Goal: Transaction & Acquisition: Purchase product/service

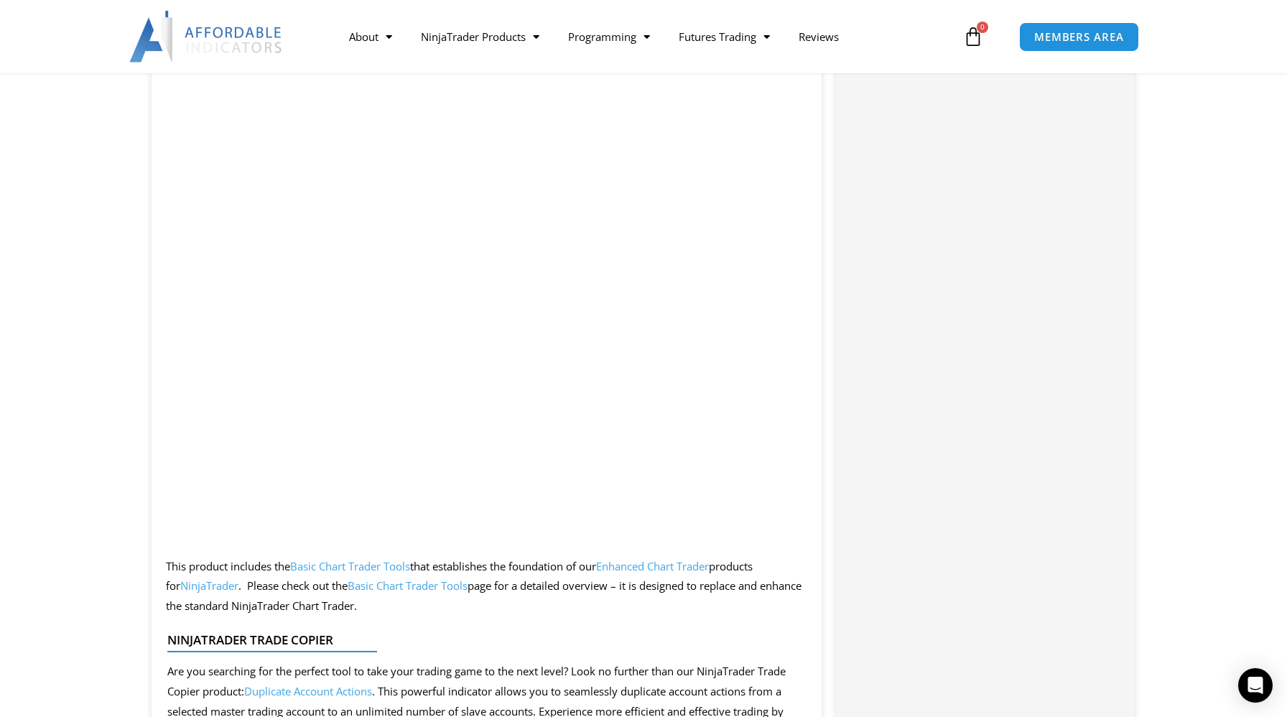
scroll to position [2130, 0]
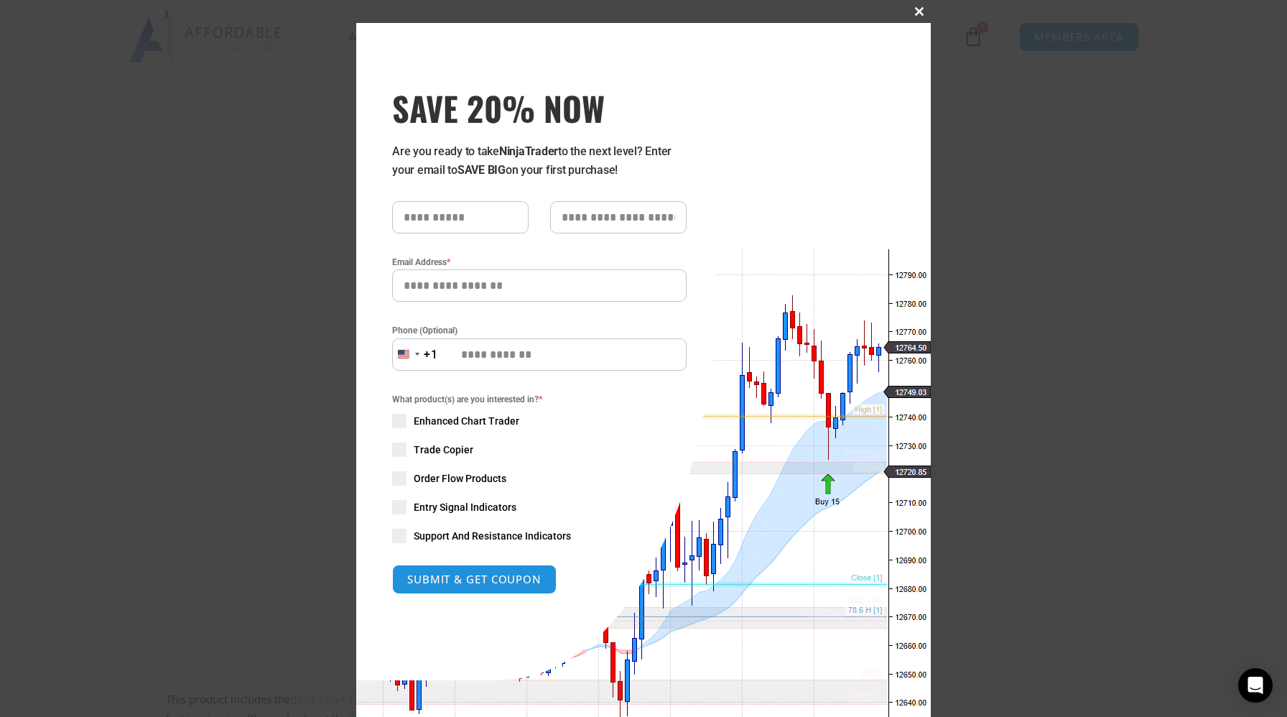
click at [916, 9] on span at bounding box center [919, 11] width 23 height 9
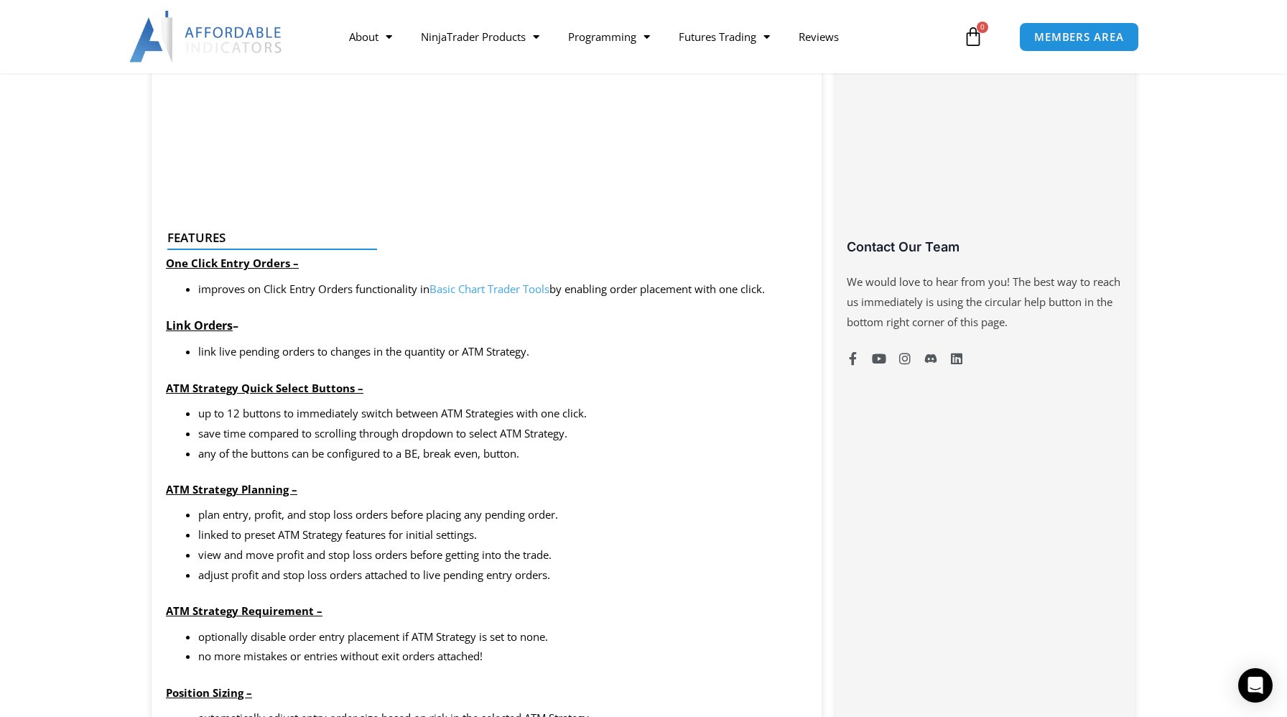
scroll to position [977, 0]
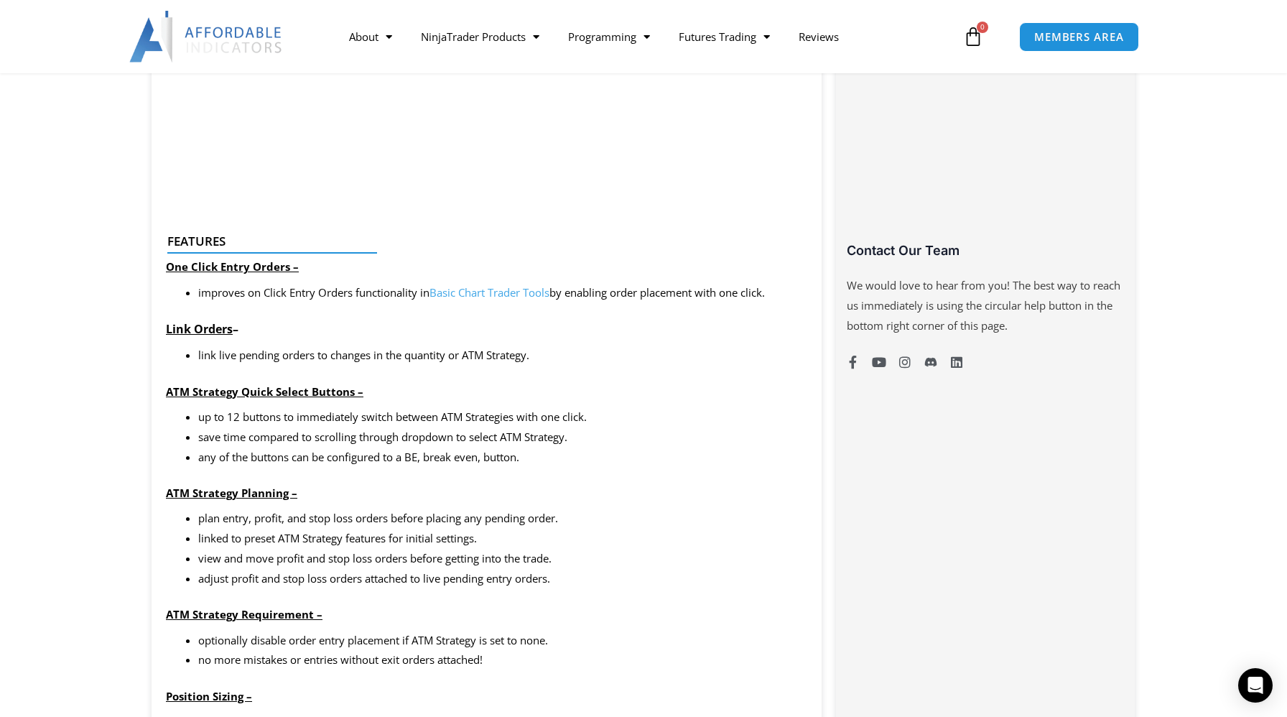
click at [284, 394] on strong "ATM Strategy Quick Select Buttons –" at bounding box center [264, 391] width 197 height 14
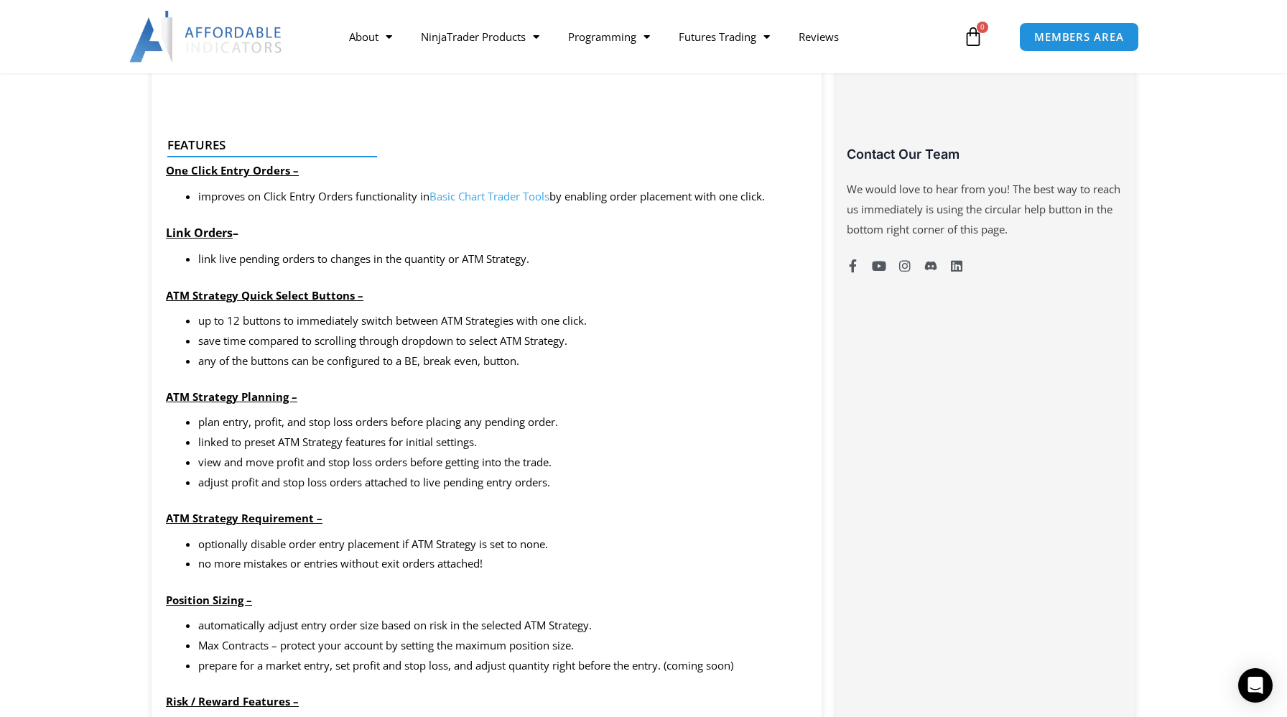
scroll to position [1061, 0]
click at [516, 201] on link "Basic Chart Trader Tools" at bounding box center [489, 198] width 120 height 14
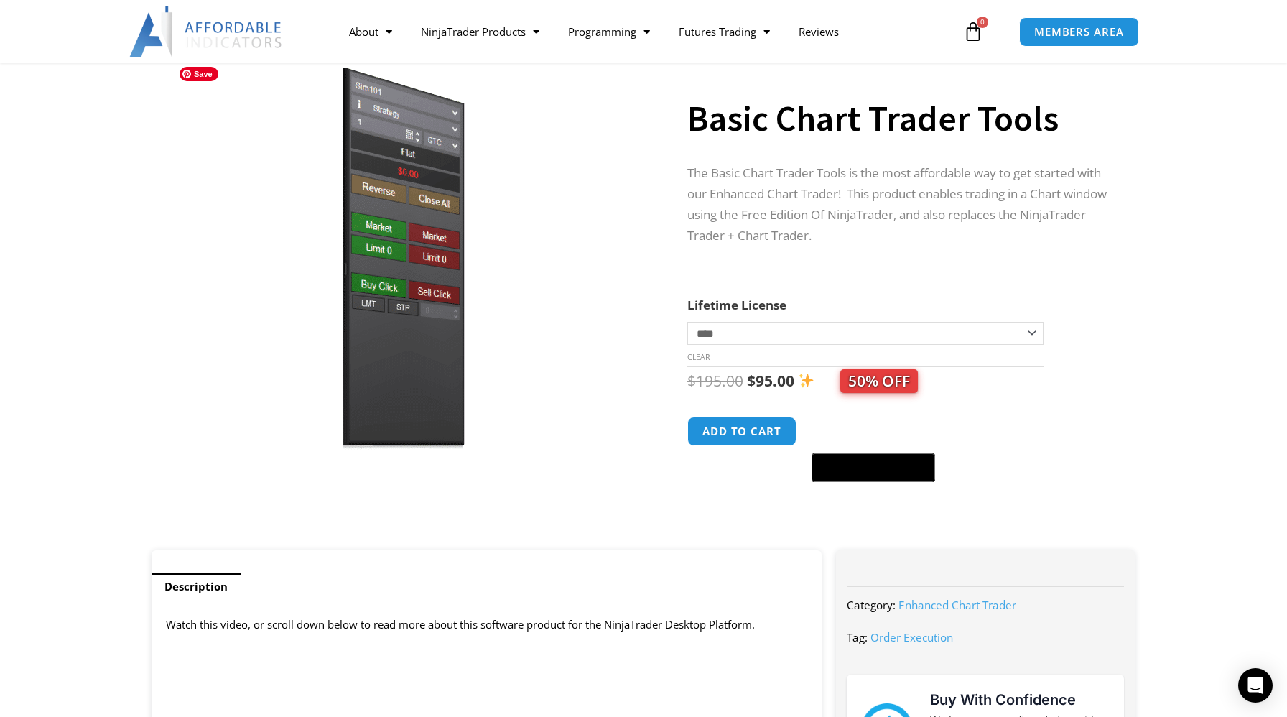
scroll to position [101, 0]
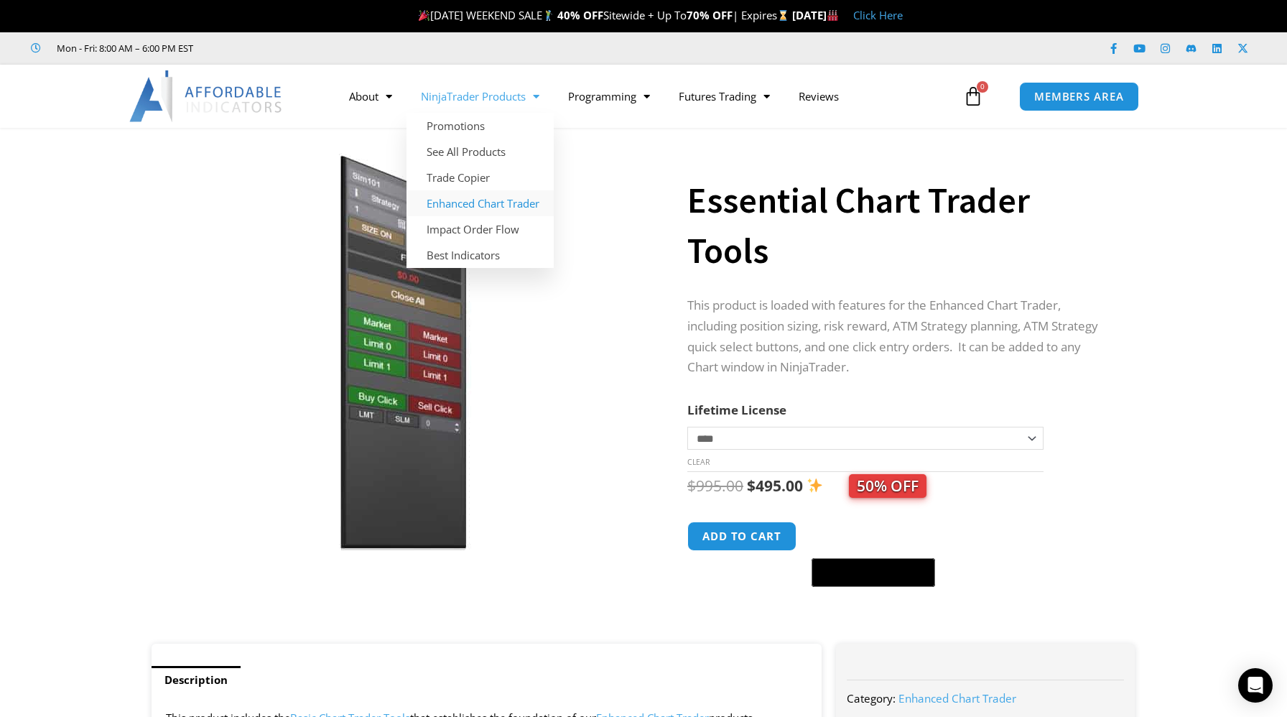
click at [506, 200] on link "Enhanced Chart Trader" at bounding box center [479, 203] width 147 height 26
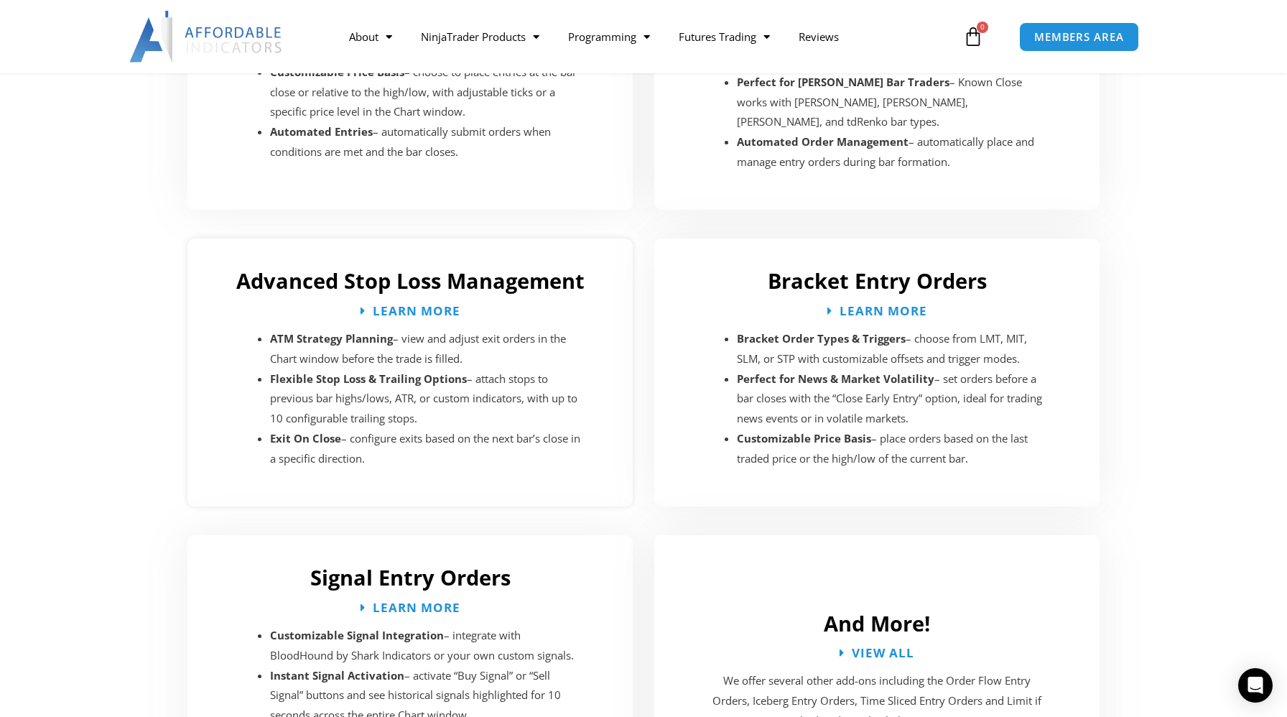
scroll to position [2291, 0]
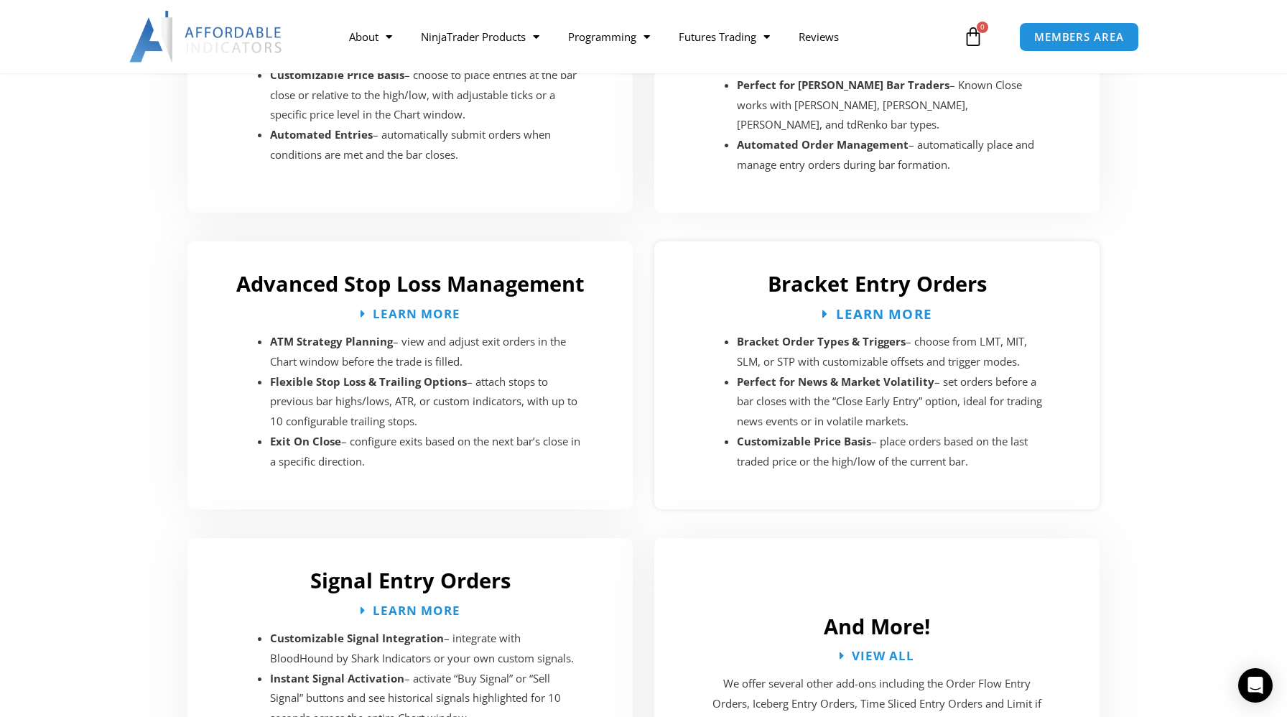
click at [890, 307] on span "Learn More" at bounding box center [883, 314] width 96 height 14
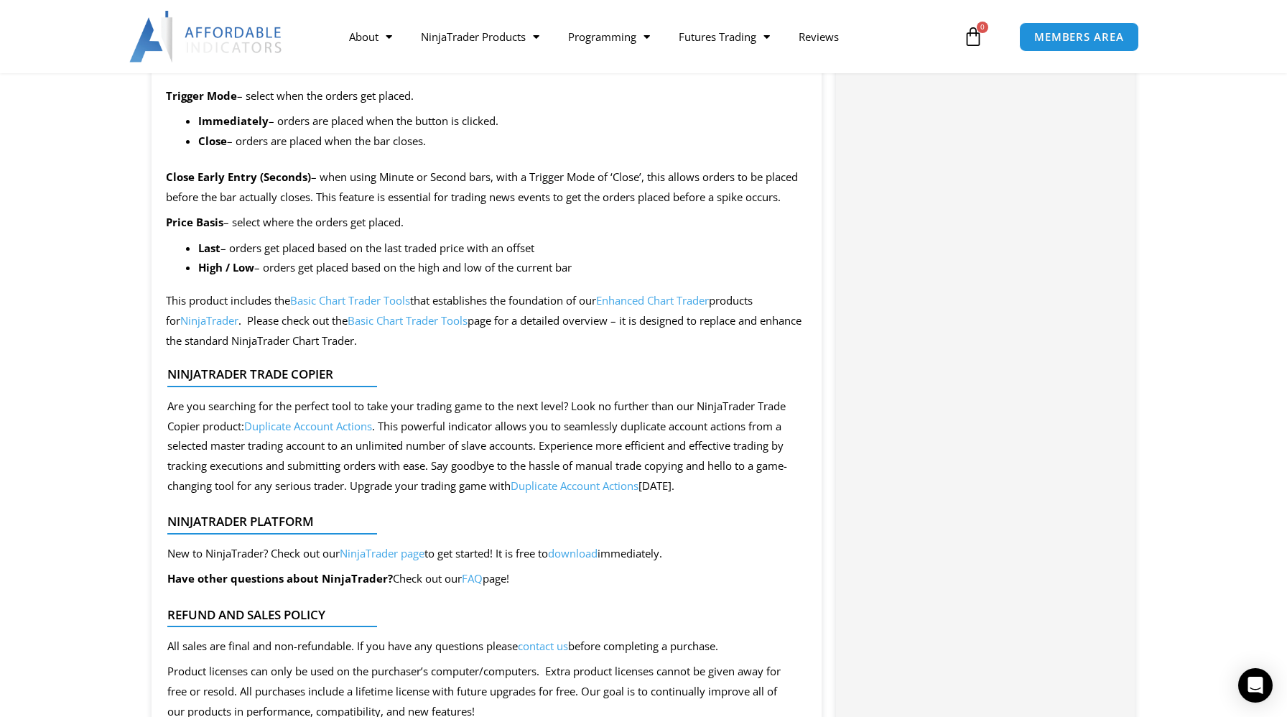
scroll to position [1383, 0]
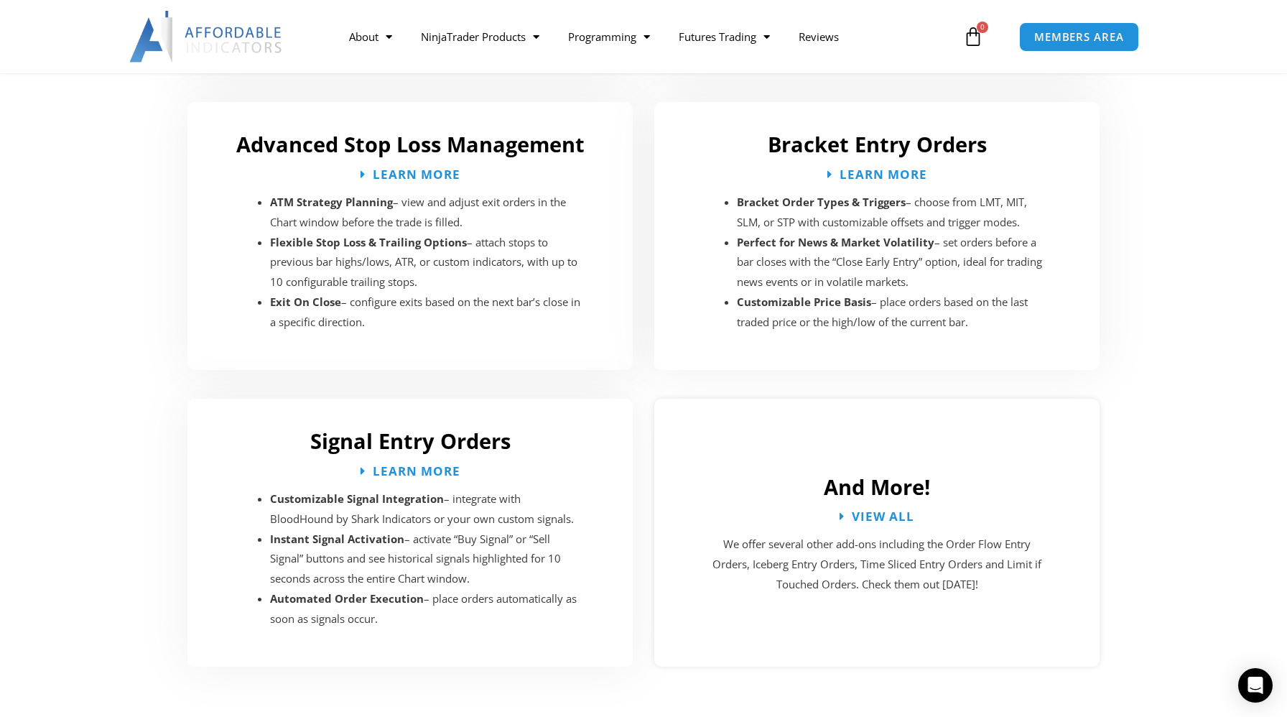
scroll to position [2429, 0]
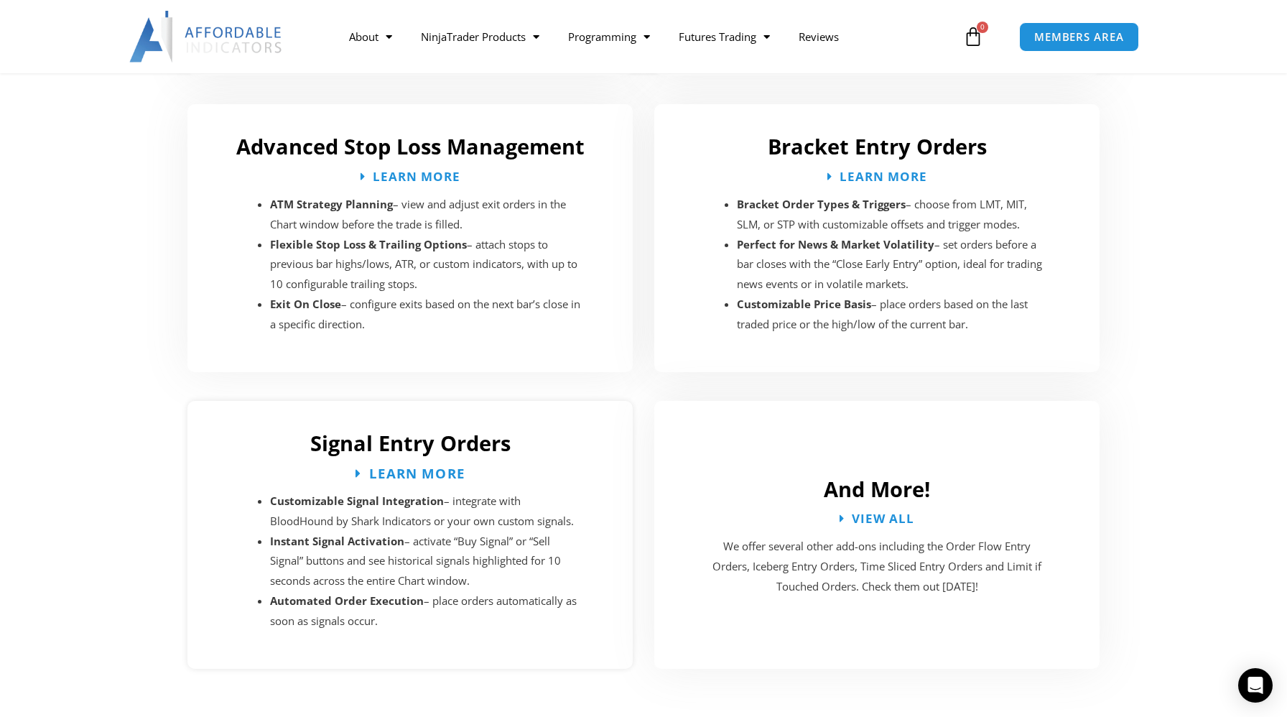
click at [432, 466] on span "Learn More" at bounding box center [416, 473] width 96 height 14
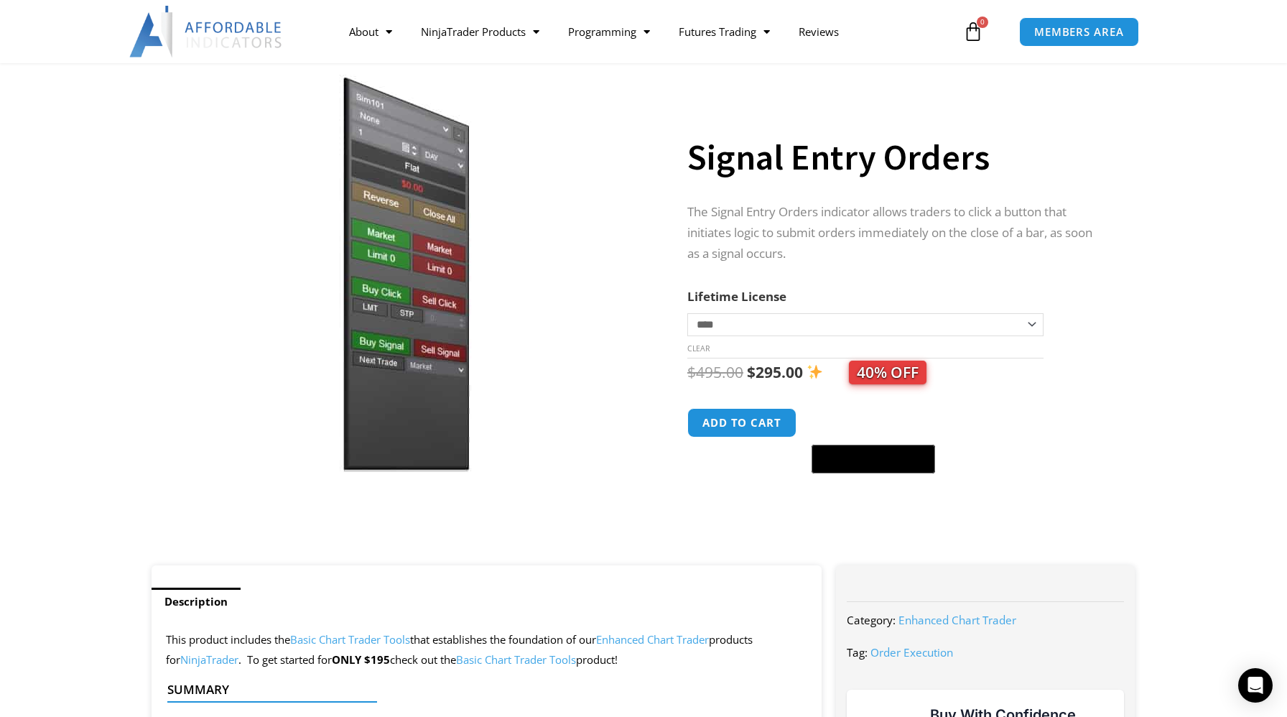
scroll to position [76, 0]
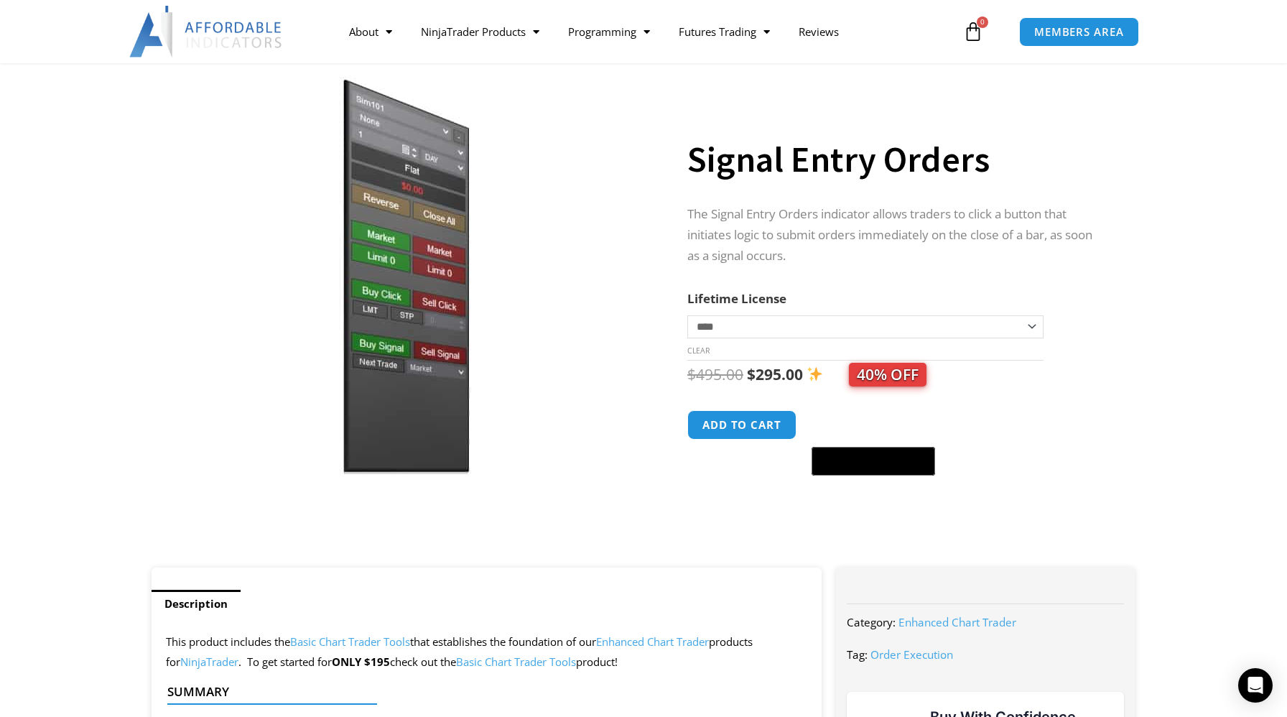
click at [849, 325] on select "**********" at bounding box center [865, 326] width 356 height 23
click at [687, 315] on select "**********" at bounding box center [865, 326] width 356 height 23
click at [824, 325] on select "**********" at bounding box center [865, 326] width 356 height 23
select select "*"
click at [687, 315] on select "**********" at bounding box center [865, 326] width 356 height 23
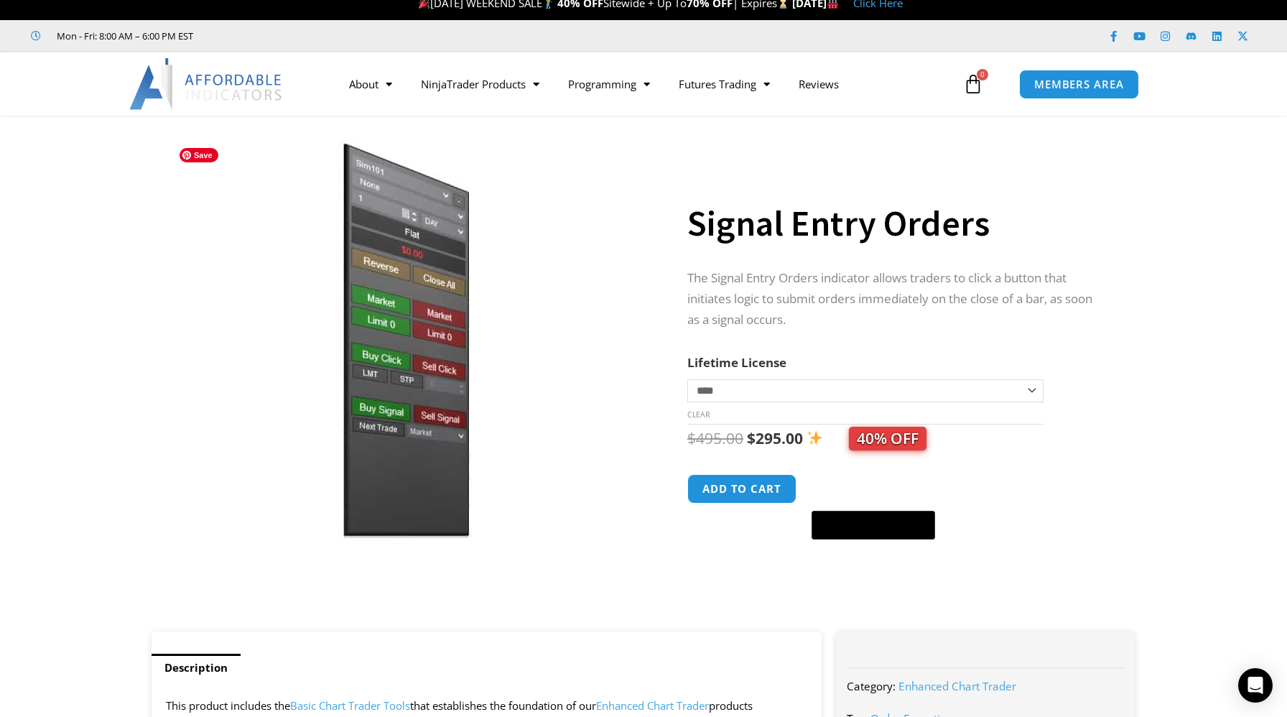
scroll to position [0, 0]
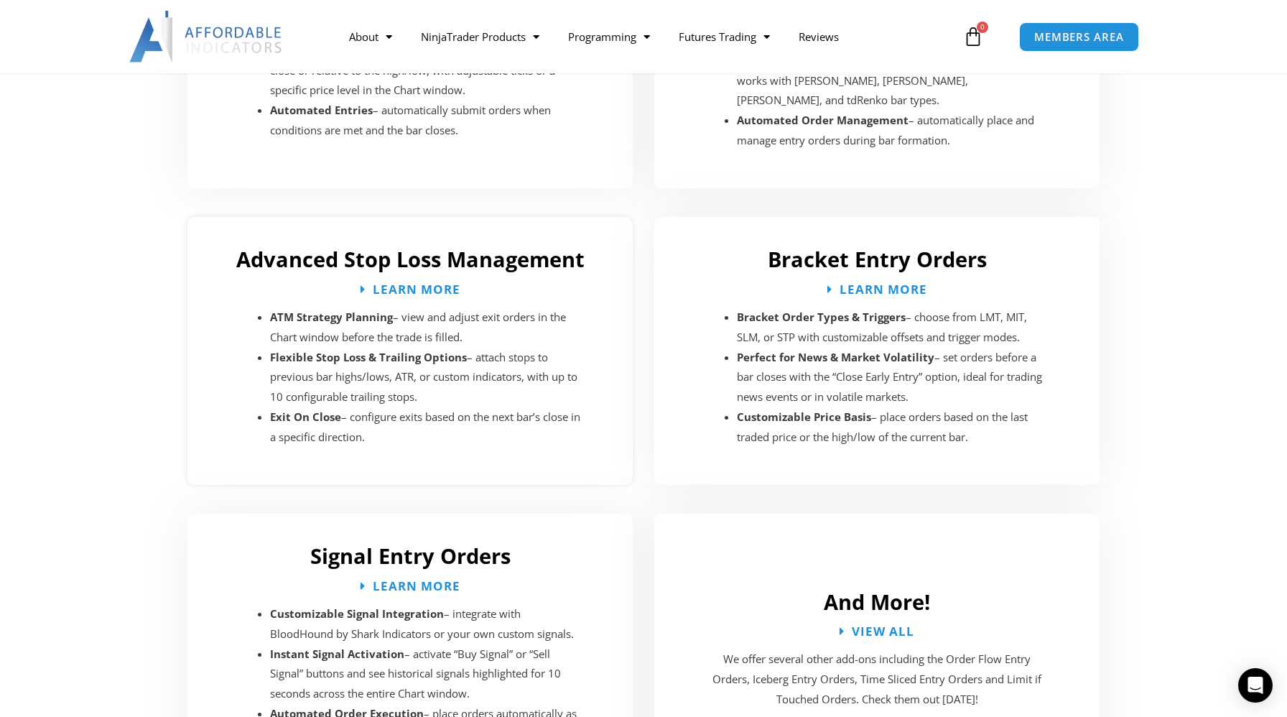
scroll to position [2312, 0]
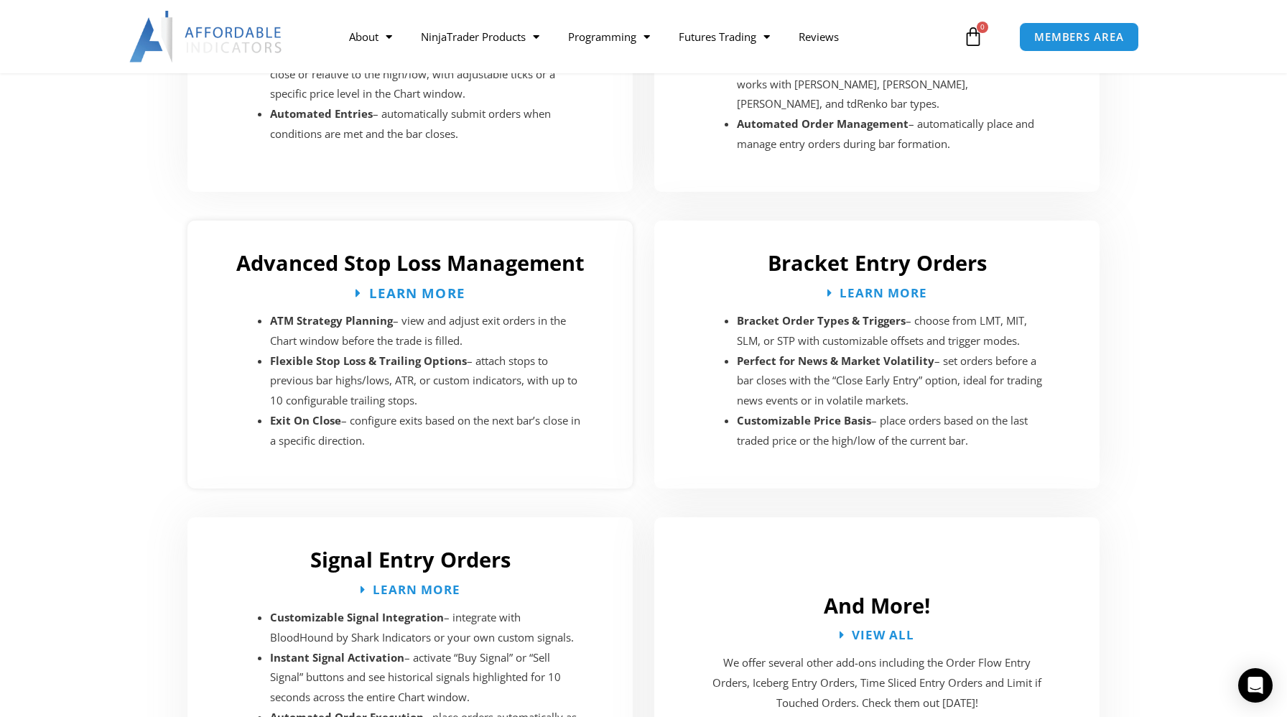
click at [428, 286] on span "Learn More" at bounding box center [416, 293] width 96 height 14
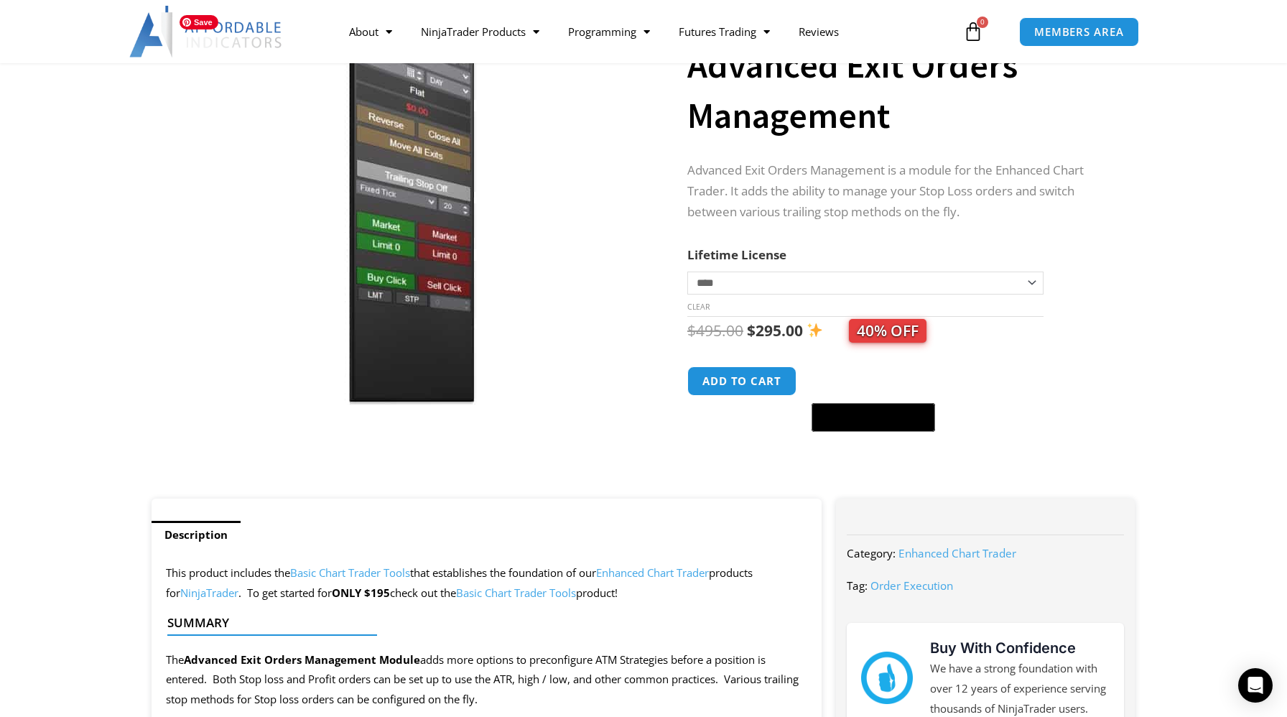
scroll to position [134, 0]
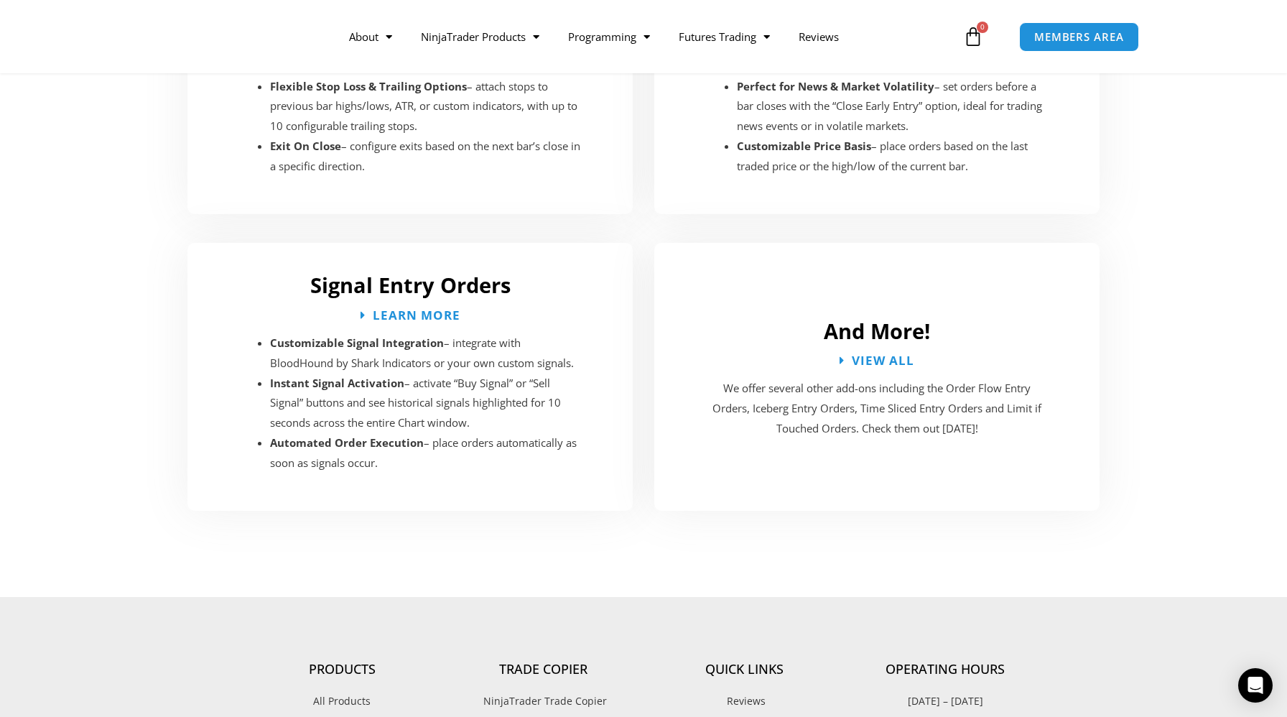
scroll to position [2589, 0]
click at [872, 351] on span "View All" at bounding box center [883, 358] width 69 height 14
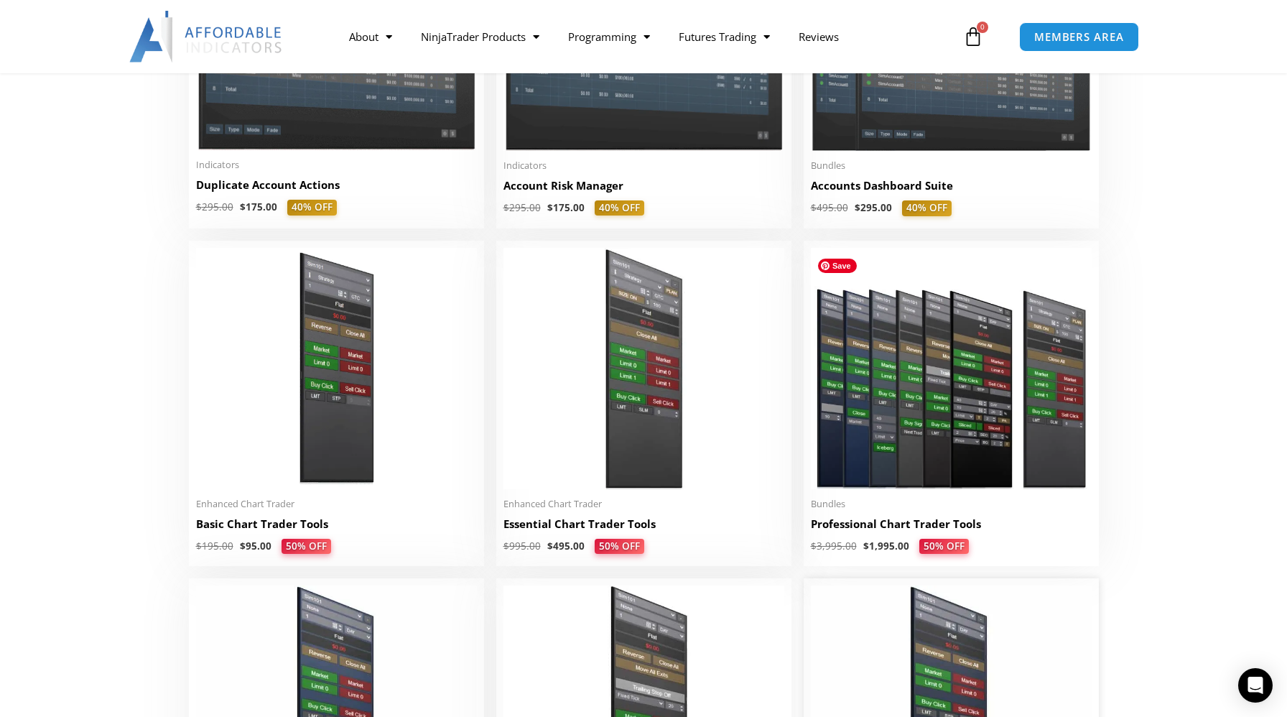
scroll to position [490, 0]
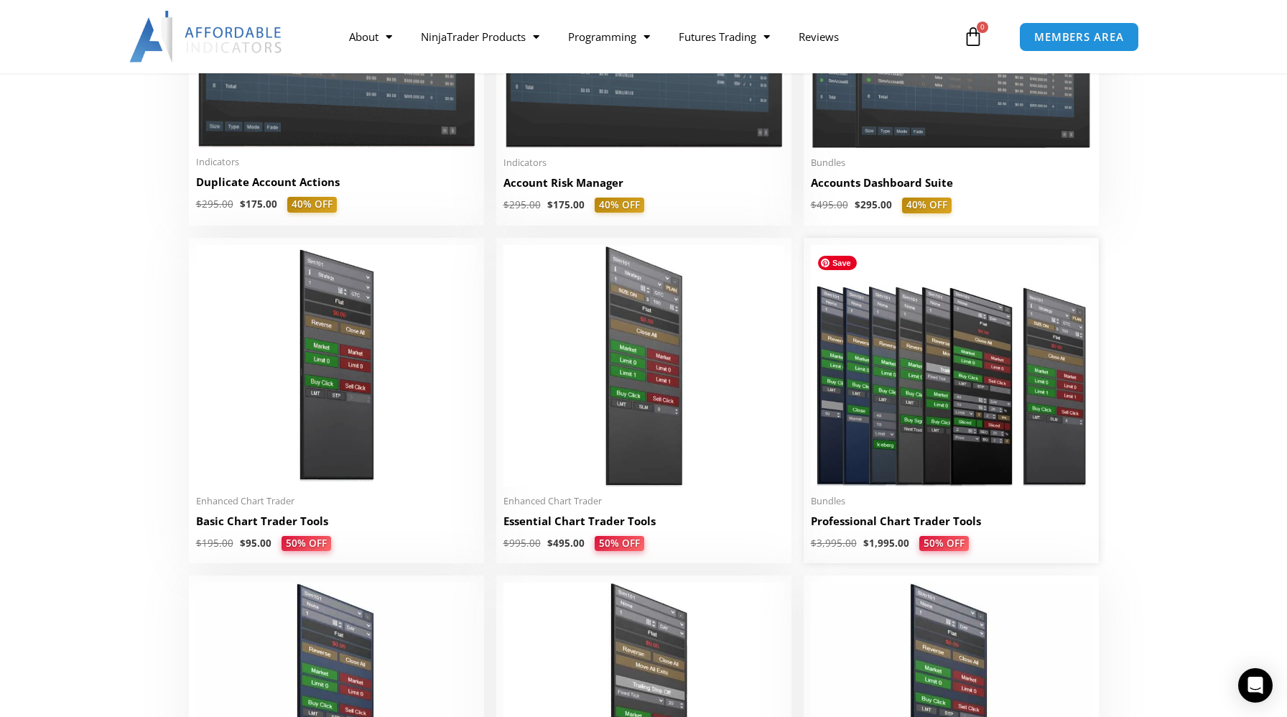
click at [926, 365] on img at bounding box center [951, 365] width 281 height 241
